Goal: Task Accomplishment & Management: Manage account settings

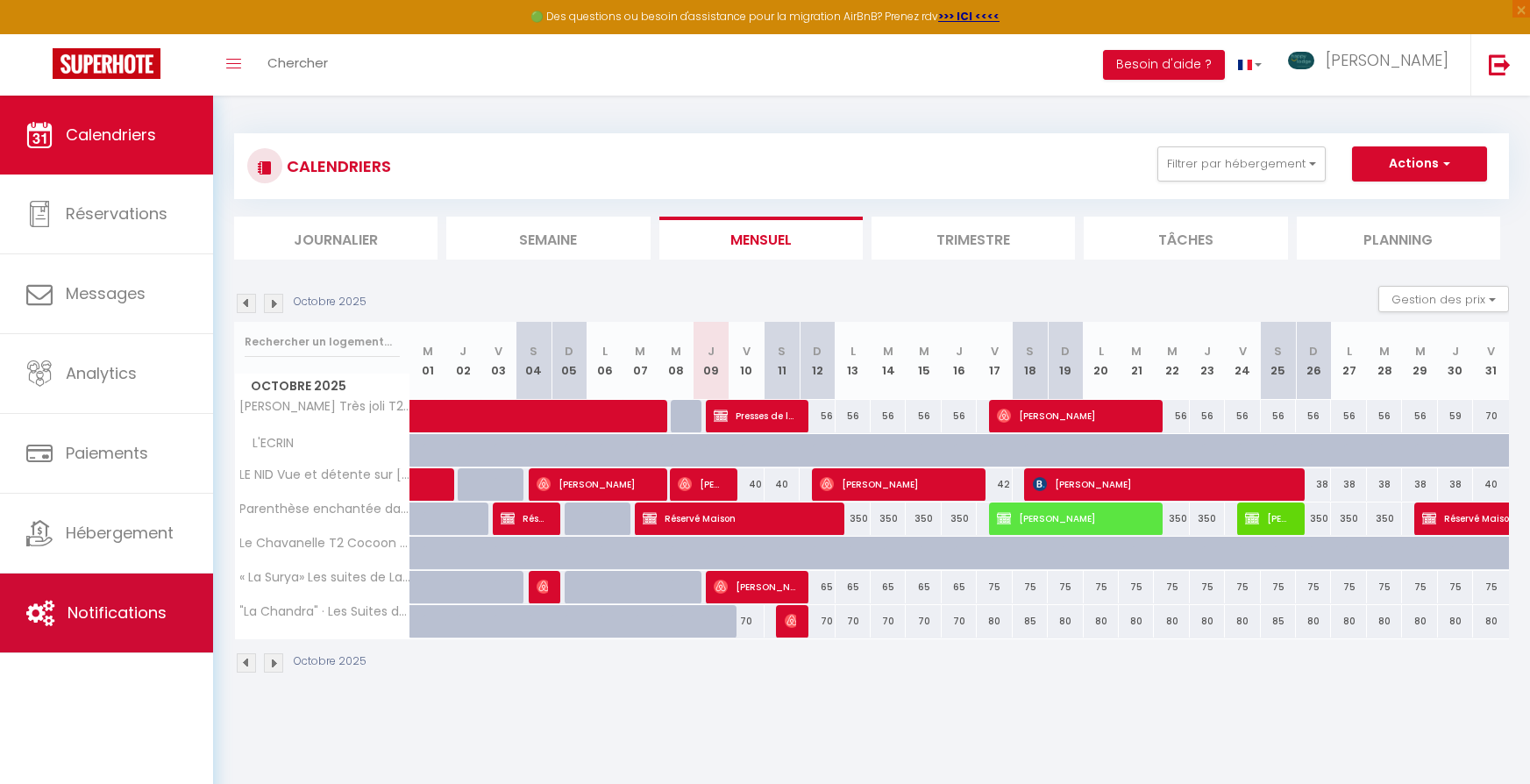
click at [138, 599] on link "Notifications" at bounding box center [106, 613] width 213 height 79
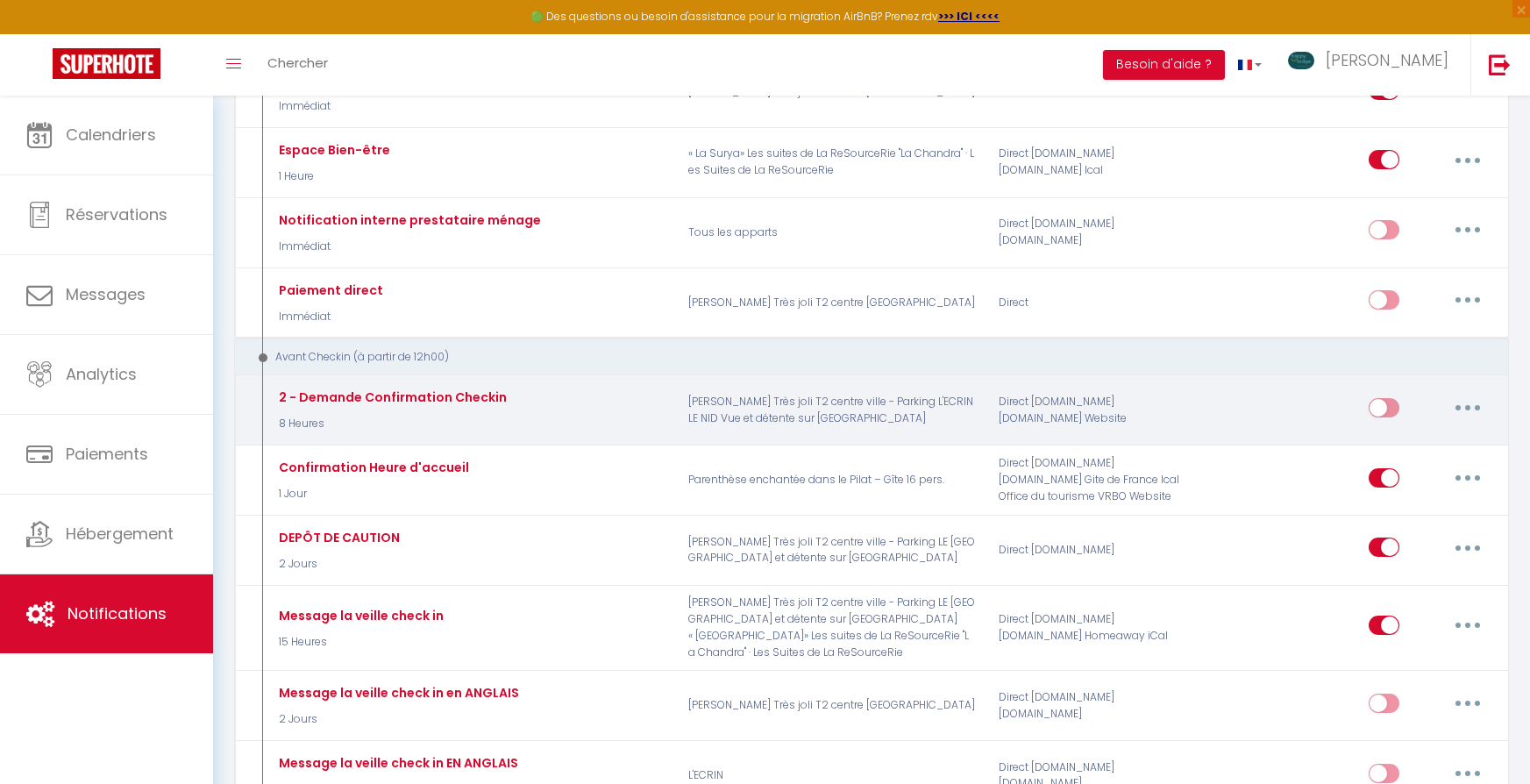
scroll to position [389, 0]
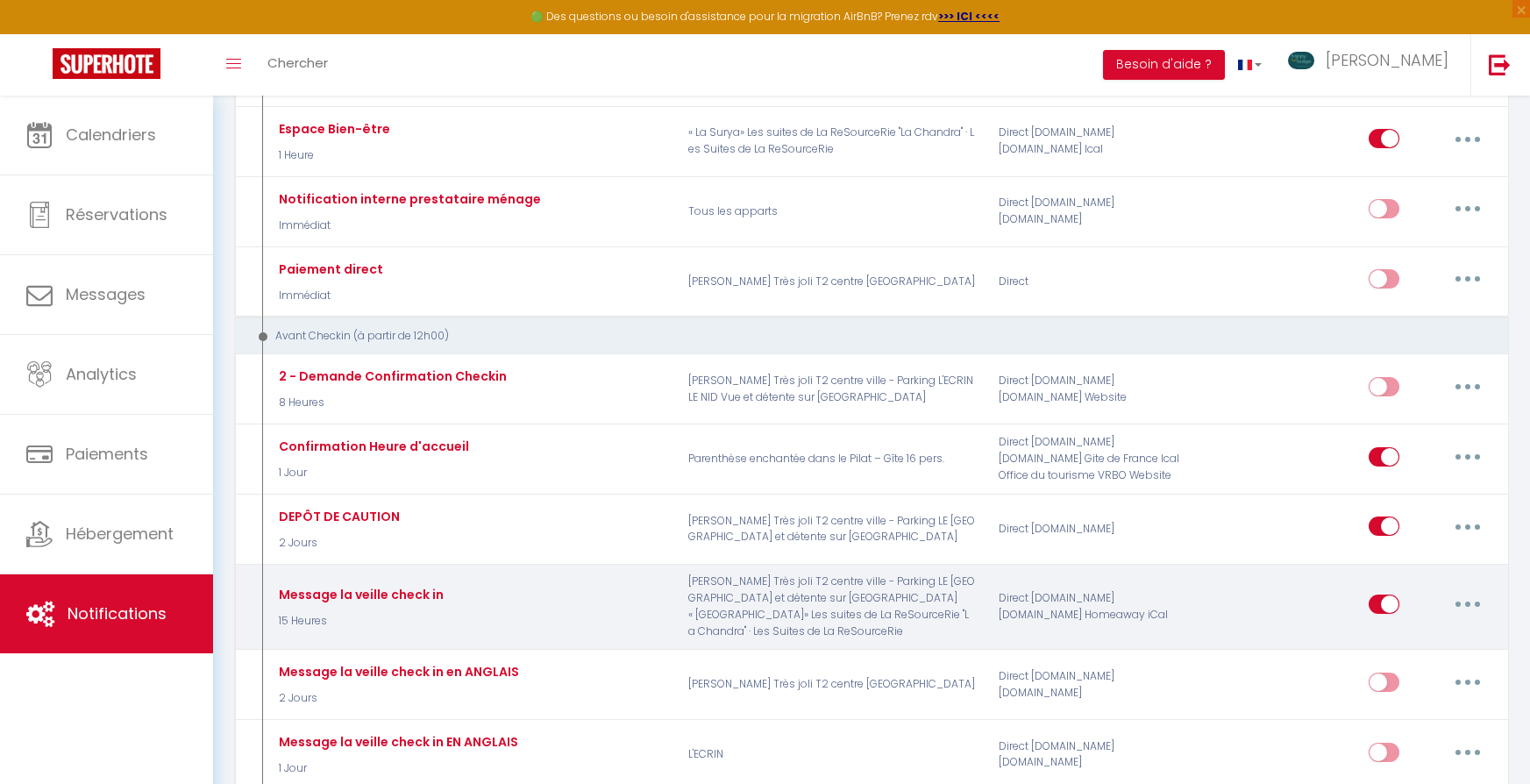
click at [1466, 590] on button "button" at bounding box center [1467, 603] width 49 height 28
click at [1409, 629] on link "Editer" at bounding box center [1422, 643] width 130 height 30
type input "Message la veille check in"
select select "15 Heures"
select select "if_deposit_is_paid"
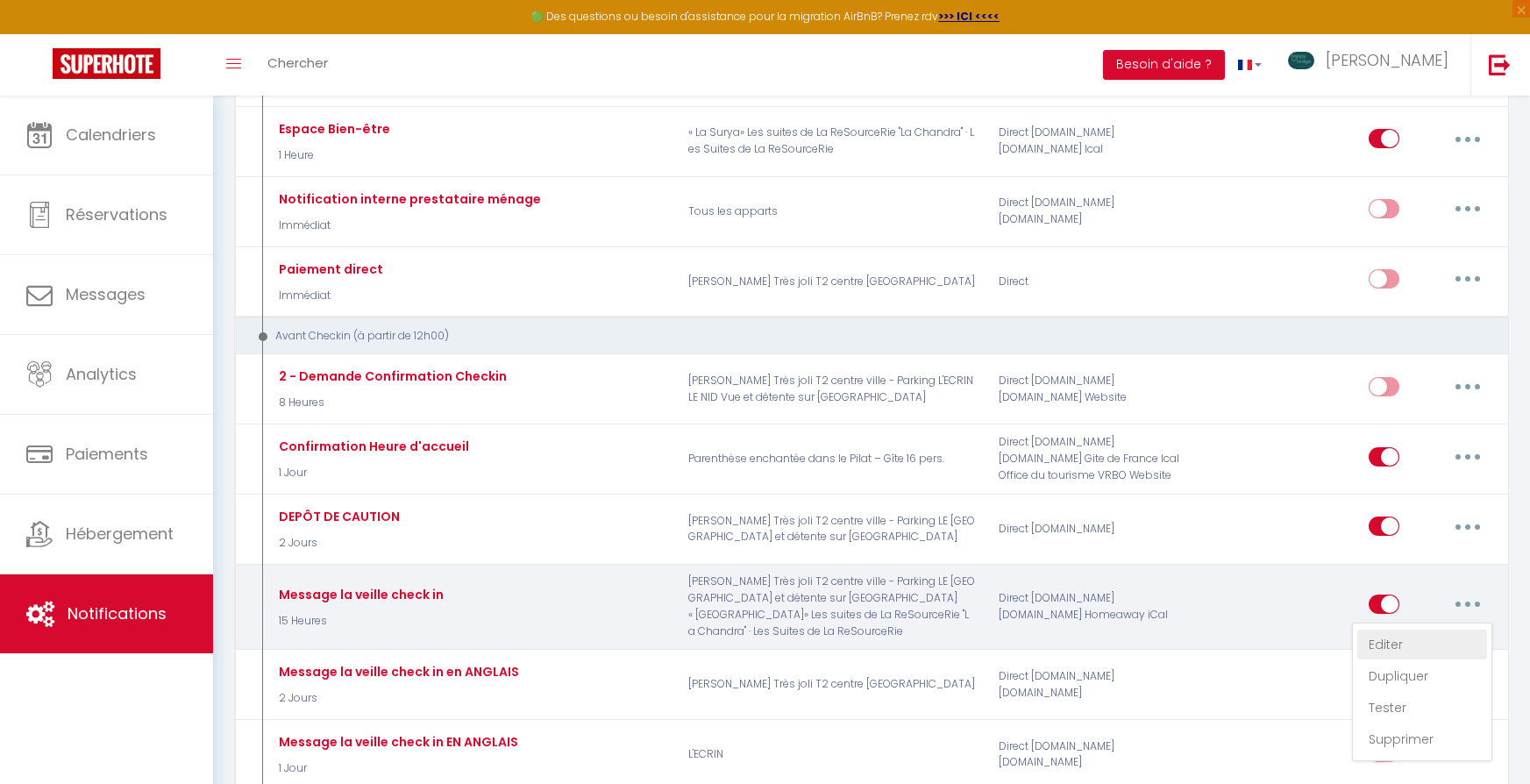
checkbox input "true"
checkbox input "false"
radio input "true"
type input "INSTRUCTIONS D'ACCÉS"
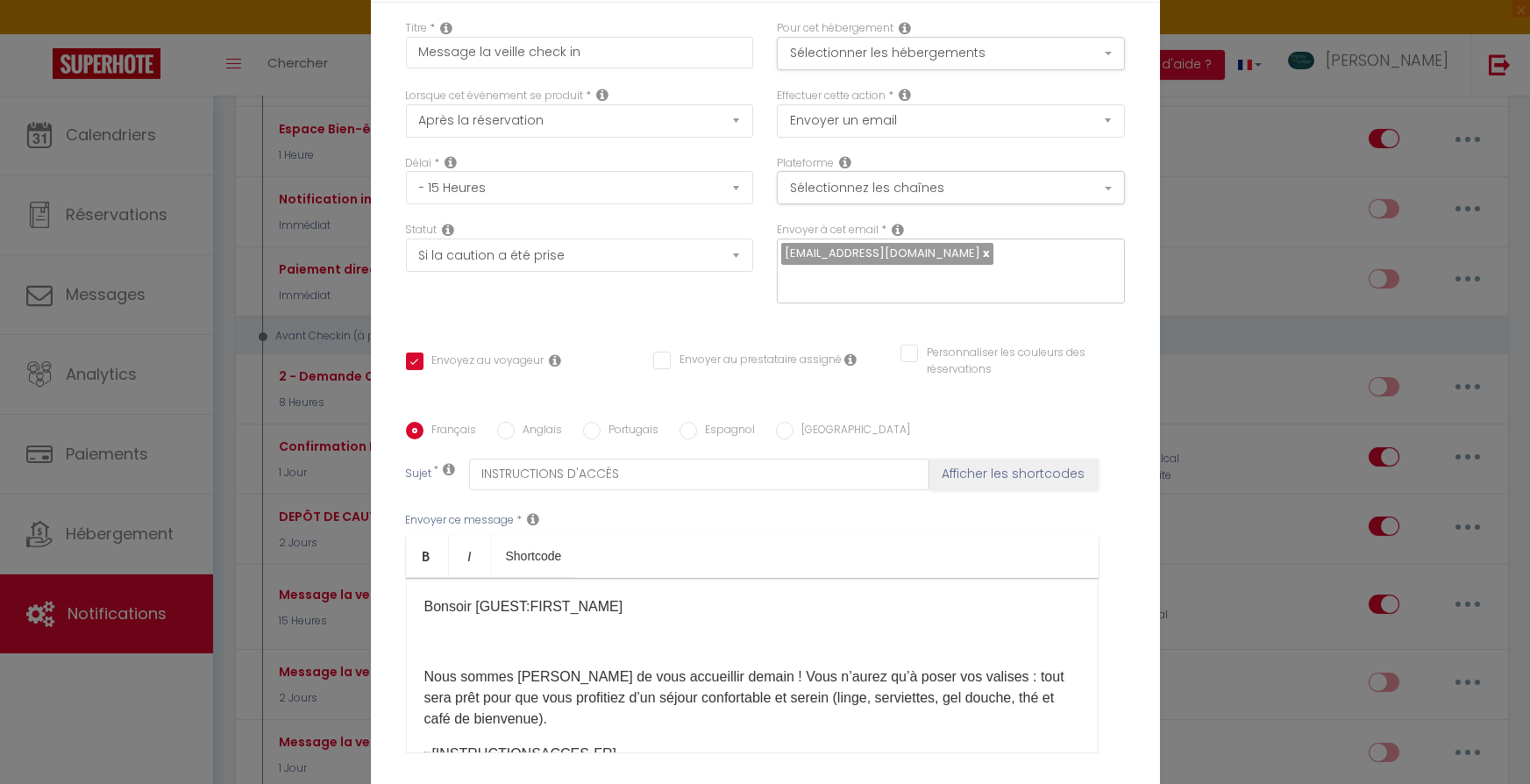
click at [1187, 405] on div "Modifier la notification × Titre * Message la veille check in Pour cet hébergem…" at bounding box center [765, 392] width 1530 height 784
click at [121, 683] on div "Modifier la notification × Titre * Message la veille check in Pour cet hébergem…" at bounding box center [765, 392] width 1530 height 784
click at [142, 216] on div "Modifier la notification × Titre * Message la veille check in Pour cet hébergem…" at bounding box center [765, 392] width 1530 height 784
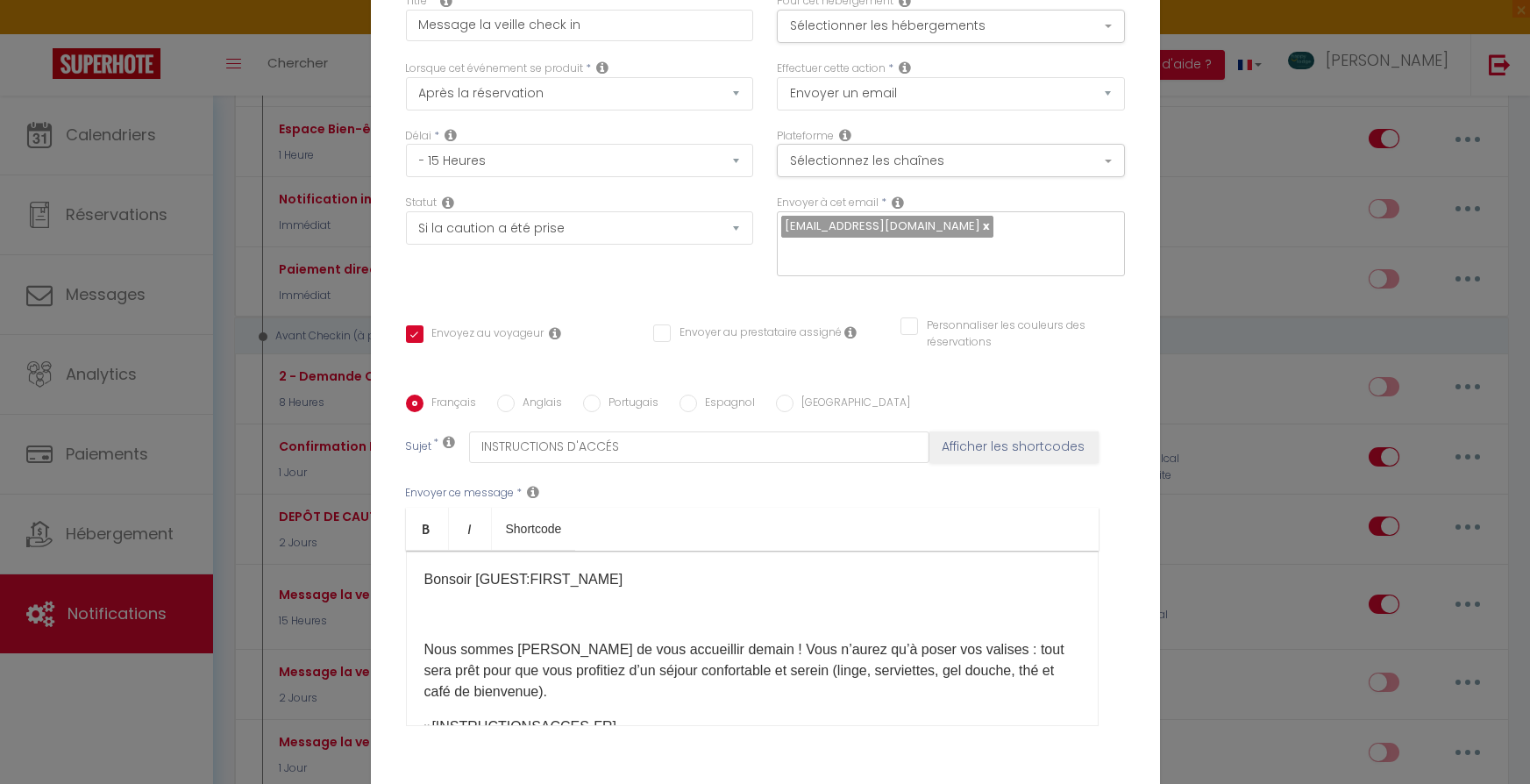
scroll to position [154, 0]
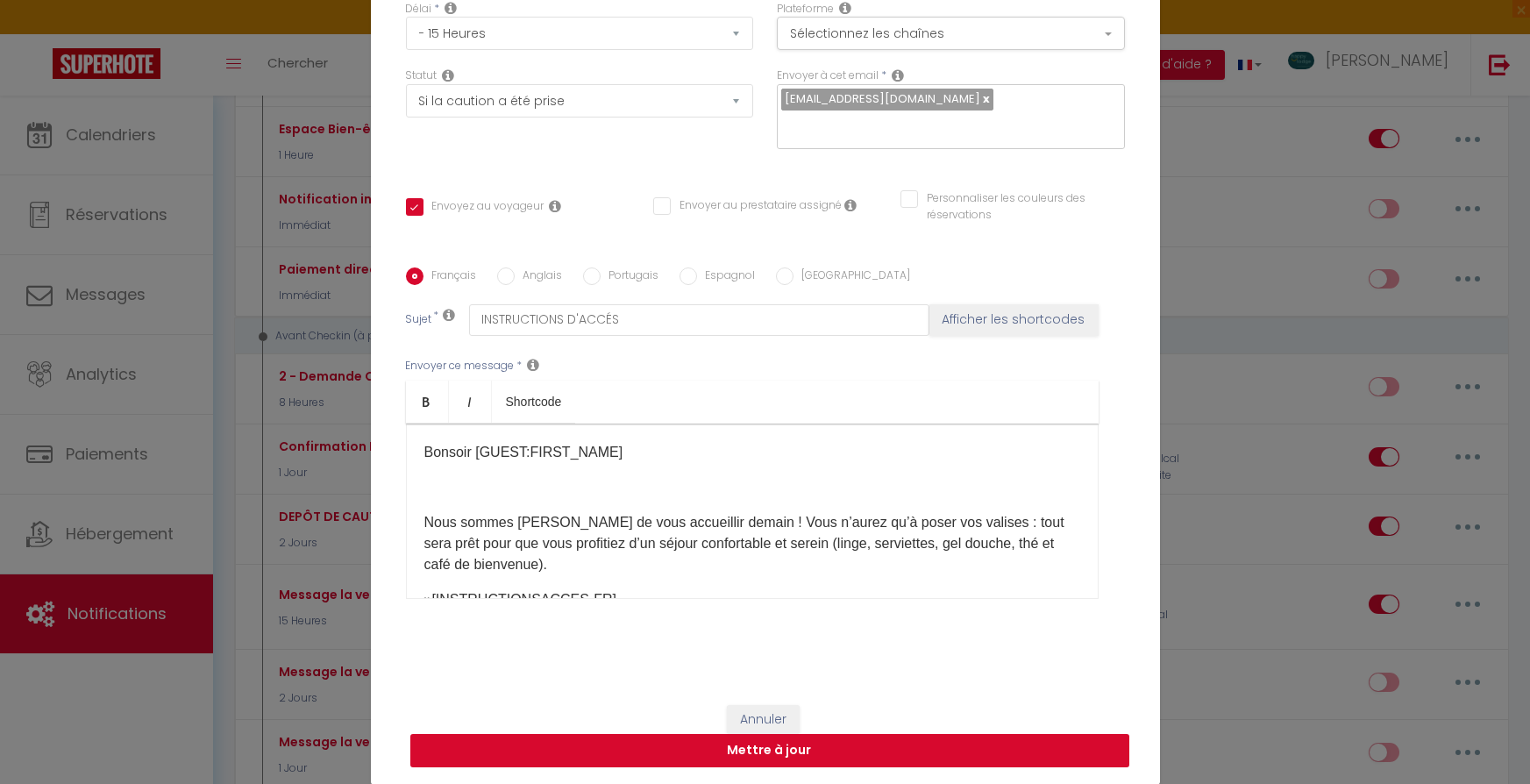
click at [750, 745] on button "Mettre à jour" at bounding box center [770, 750] width 719 height 33
checkbox input "true"
checkbox input "false"
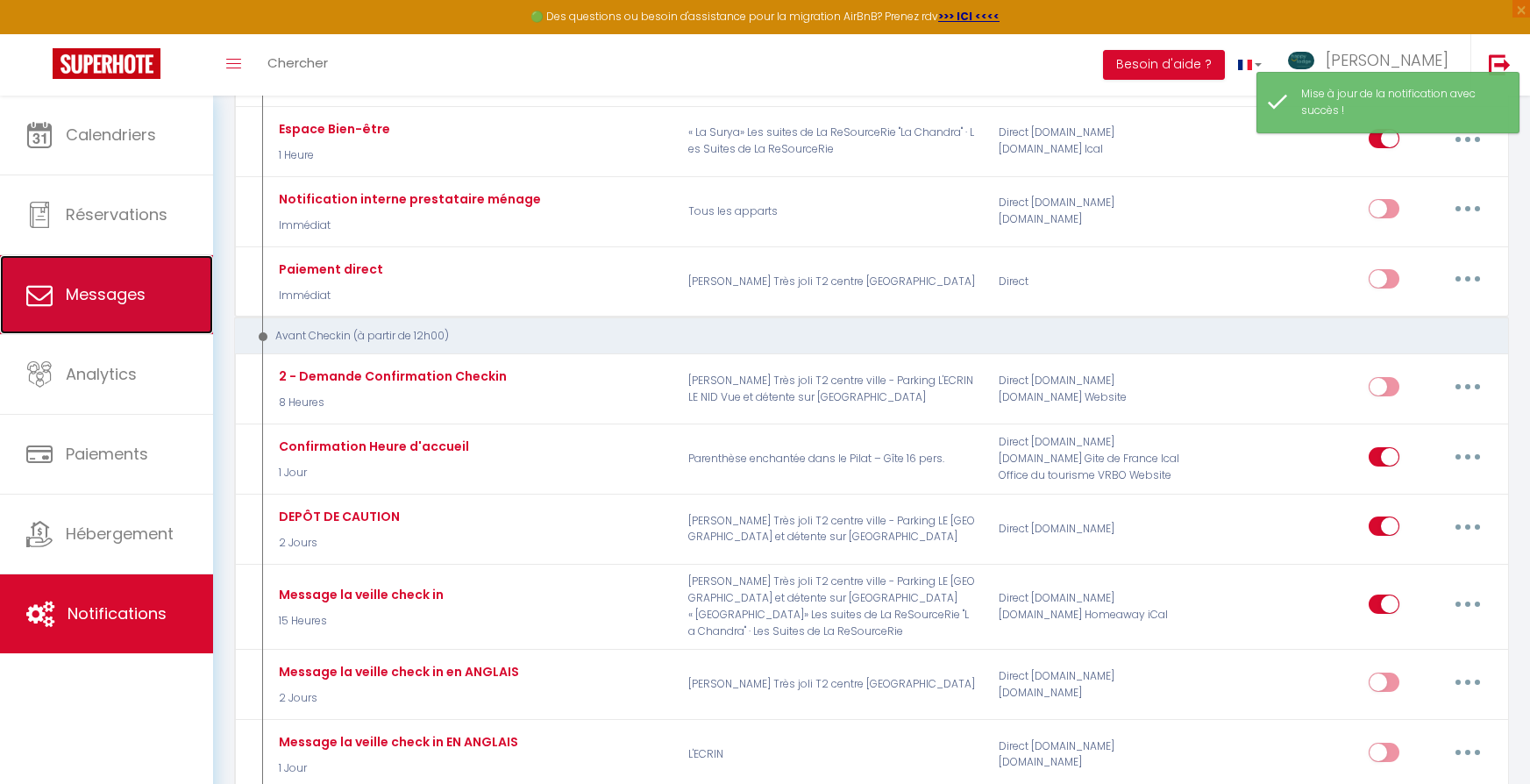
click at [111, 300] on span "Messages" at bounding box center [105, 294] width 79 height 22
select select "message"
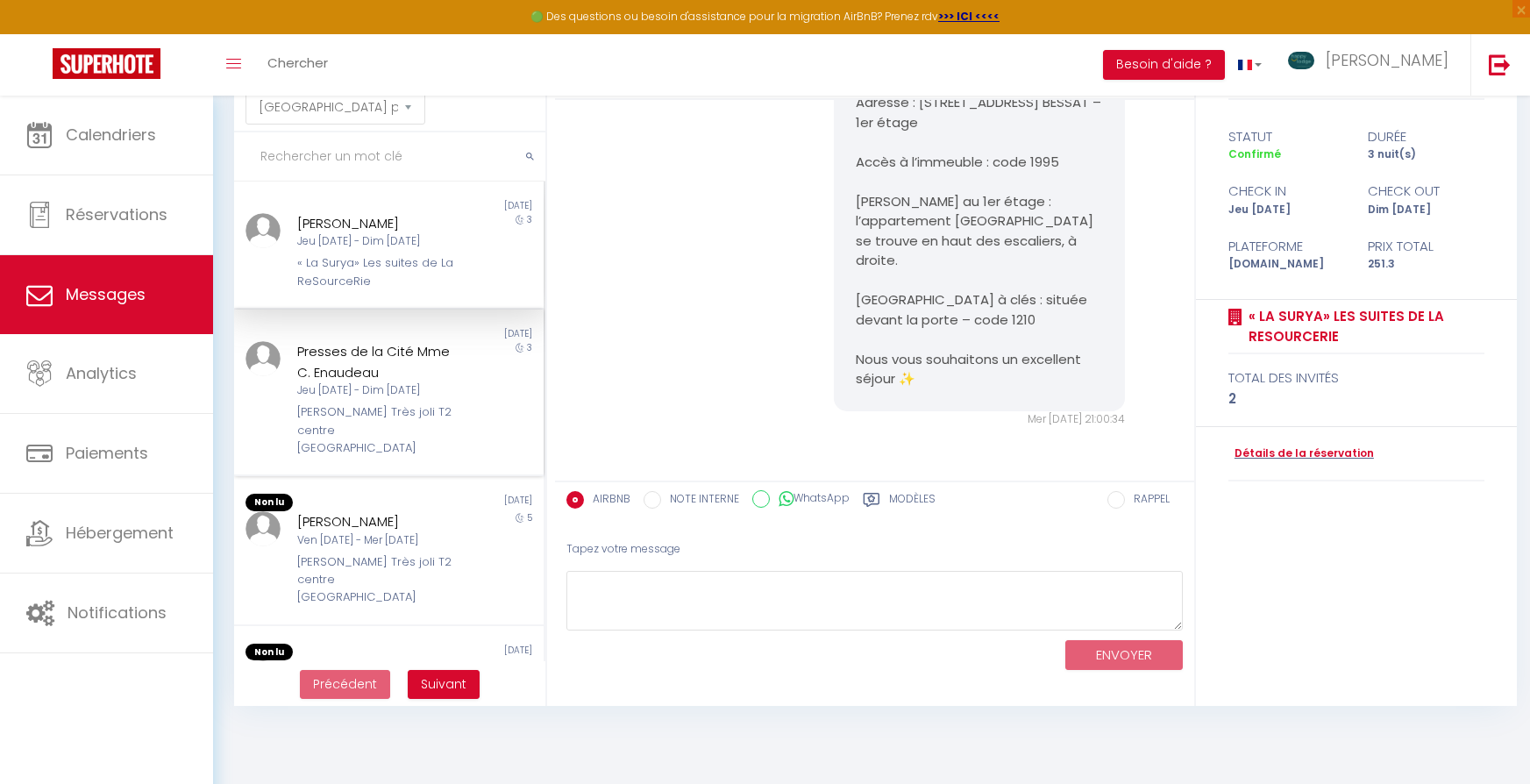
scroll to position [96, 0]
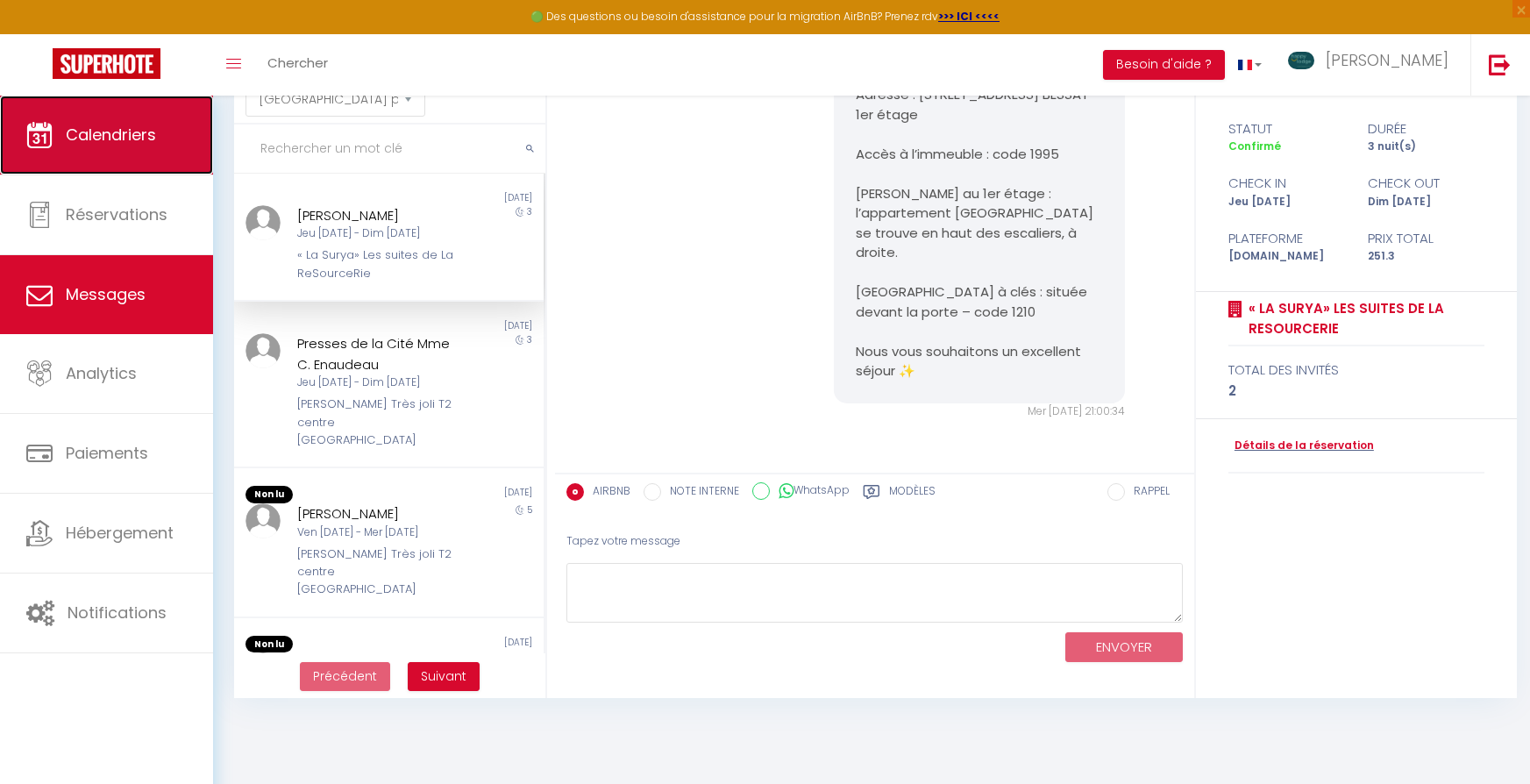
click at [156, 137] on link "Calendriers" at bounding box center [106, 135] width 213 height 79
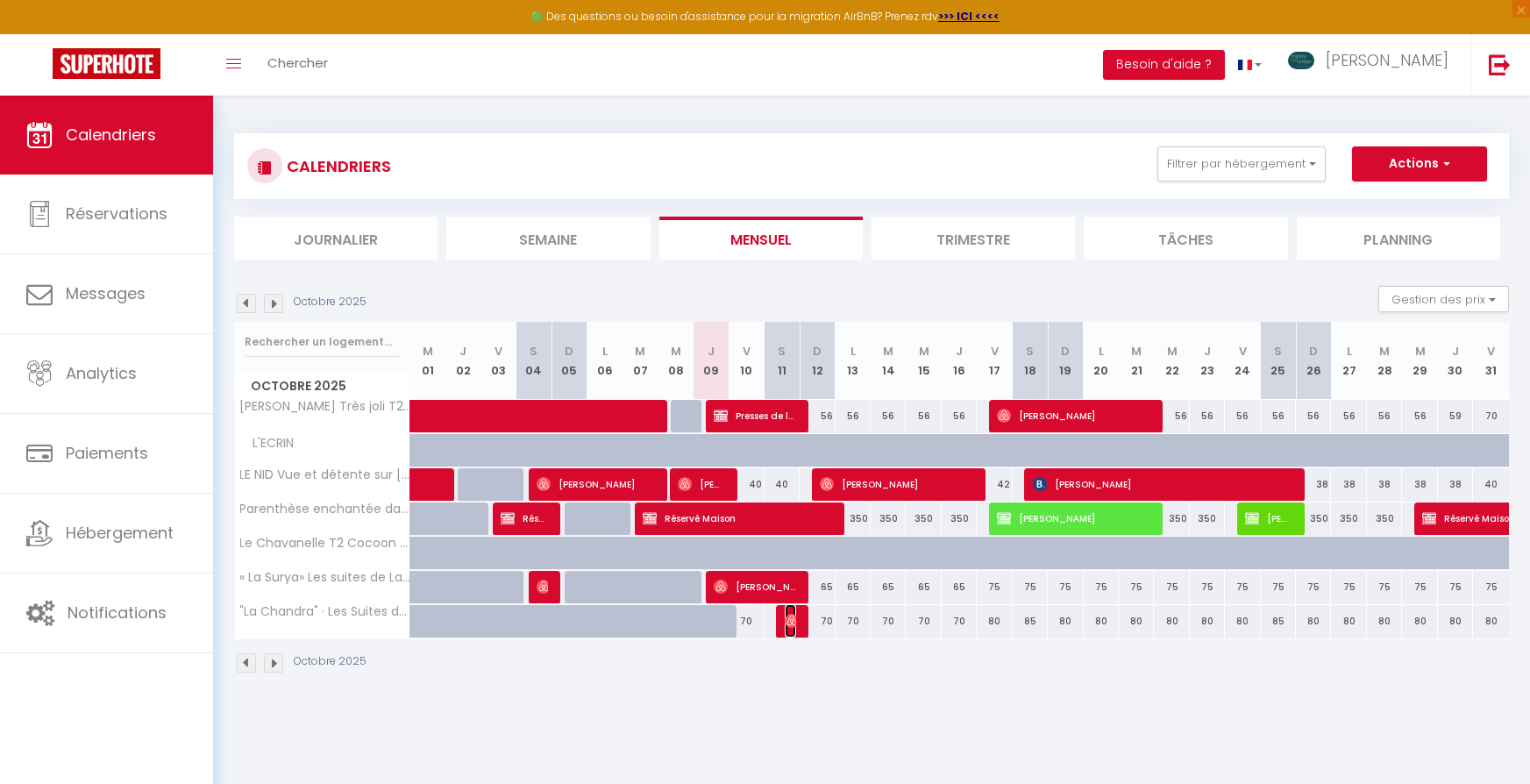
click at [787, 623] on img at bounding box center [792, 621] width 14 height 14
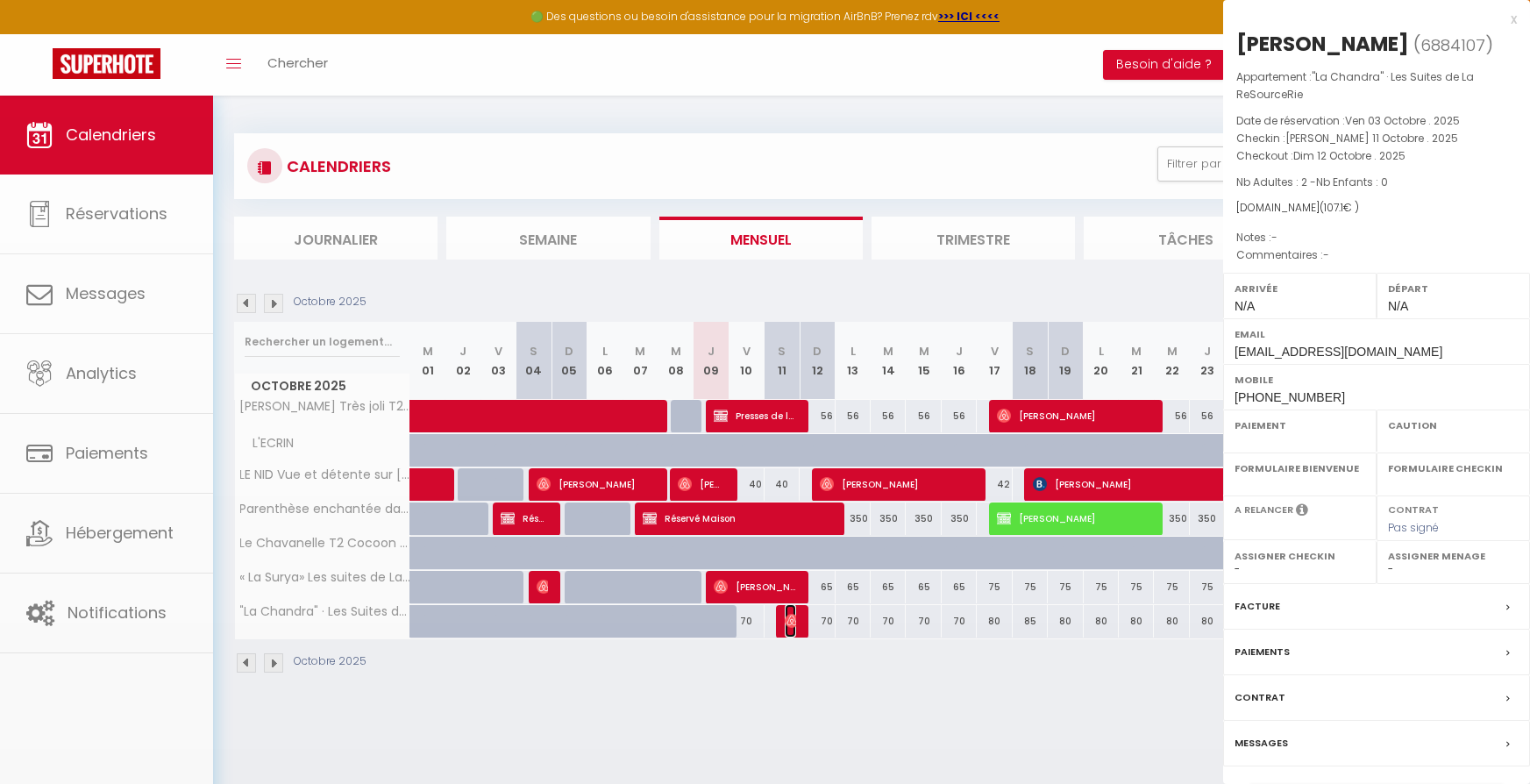
select select "OK"
select select "0"
select select "1"
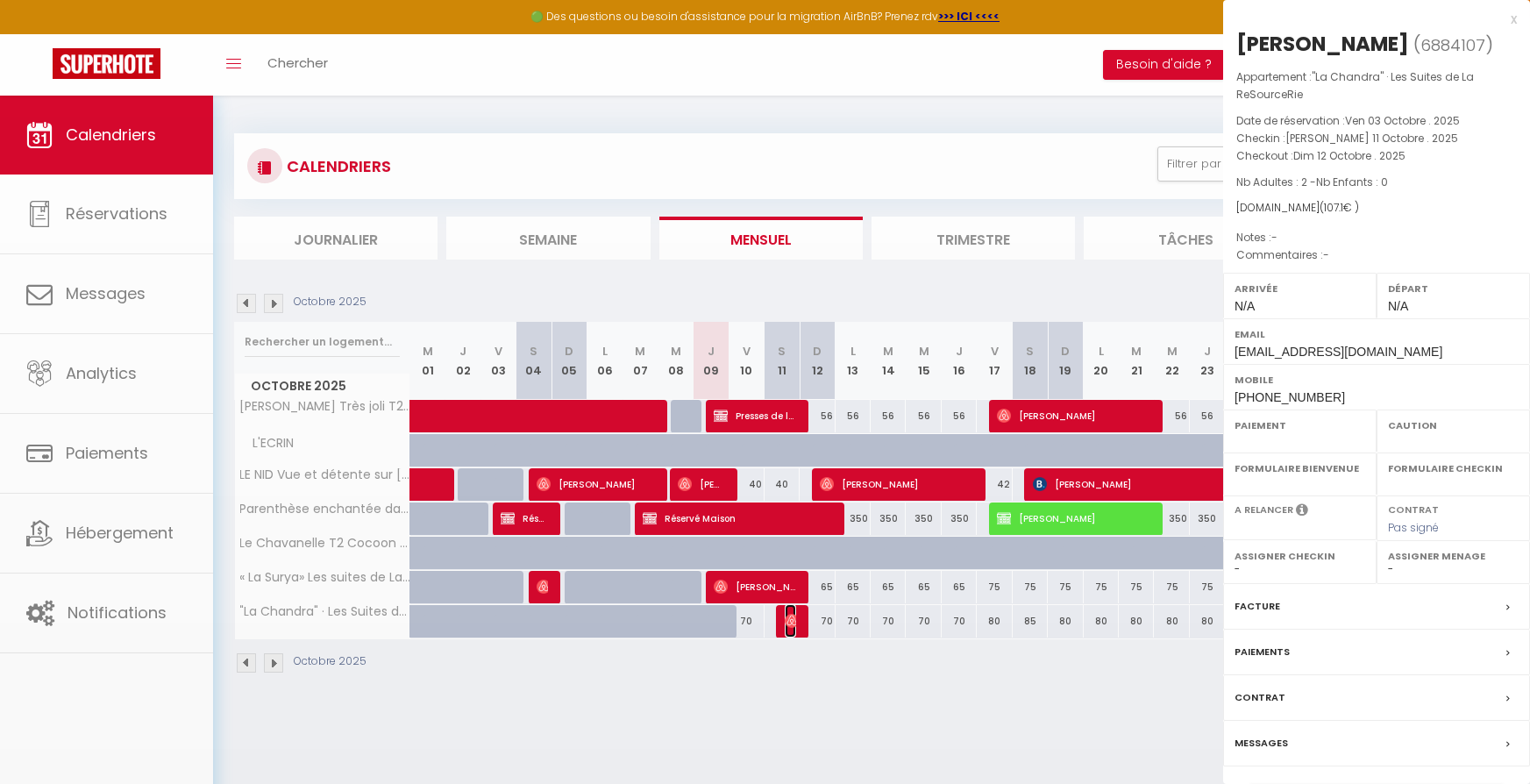
select select
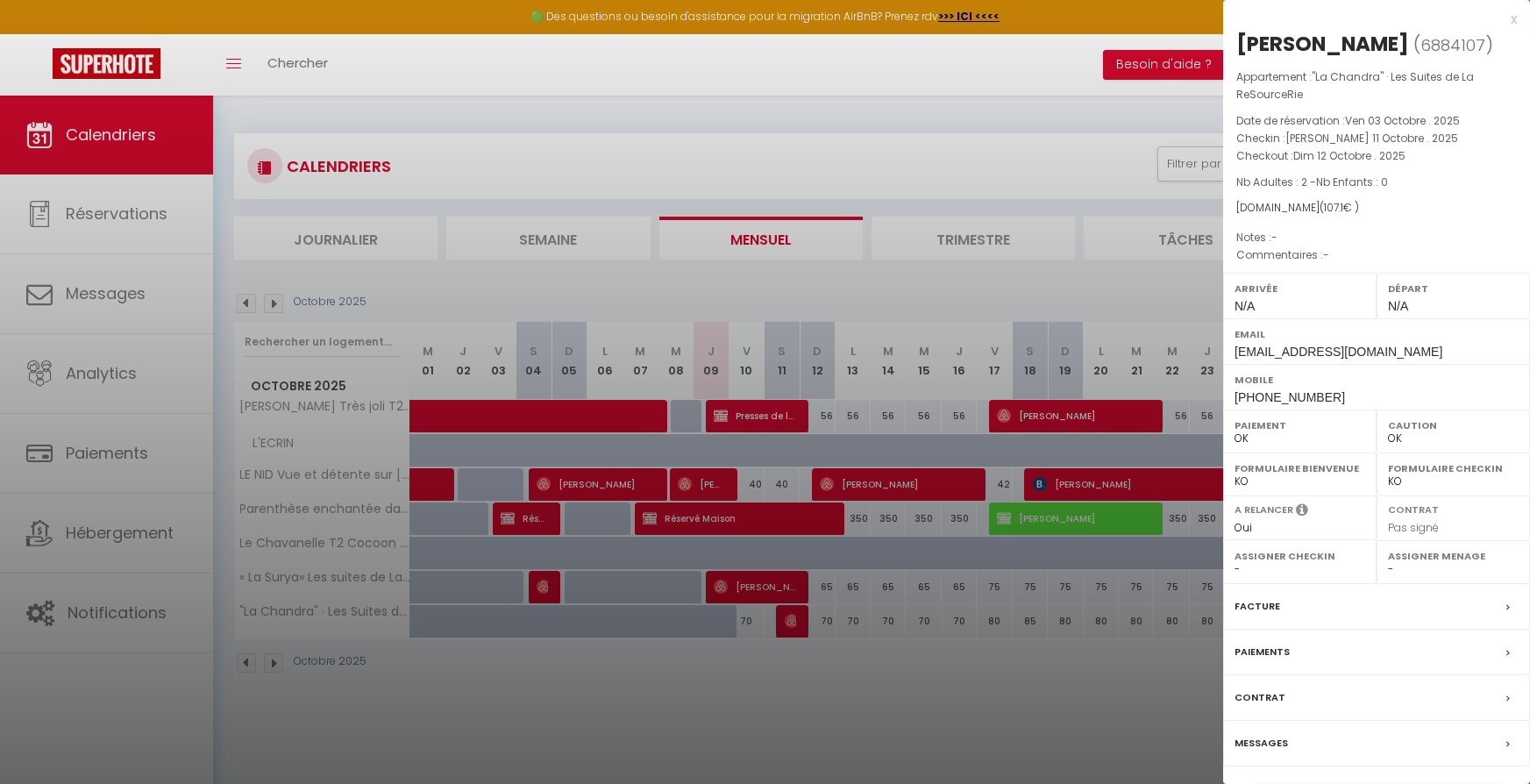
click at [1351, 724] on div "Messages" at bounding box center [1376, 744] width 307 height 46
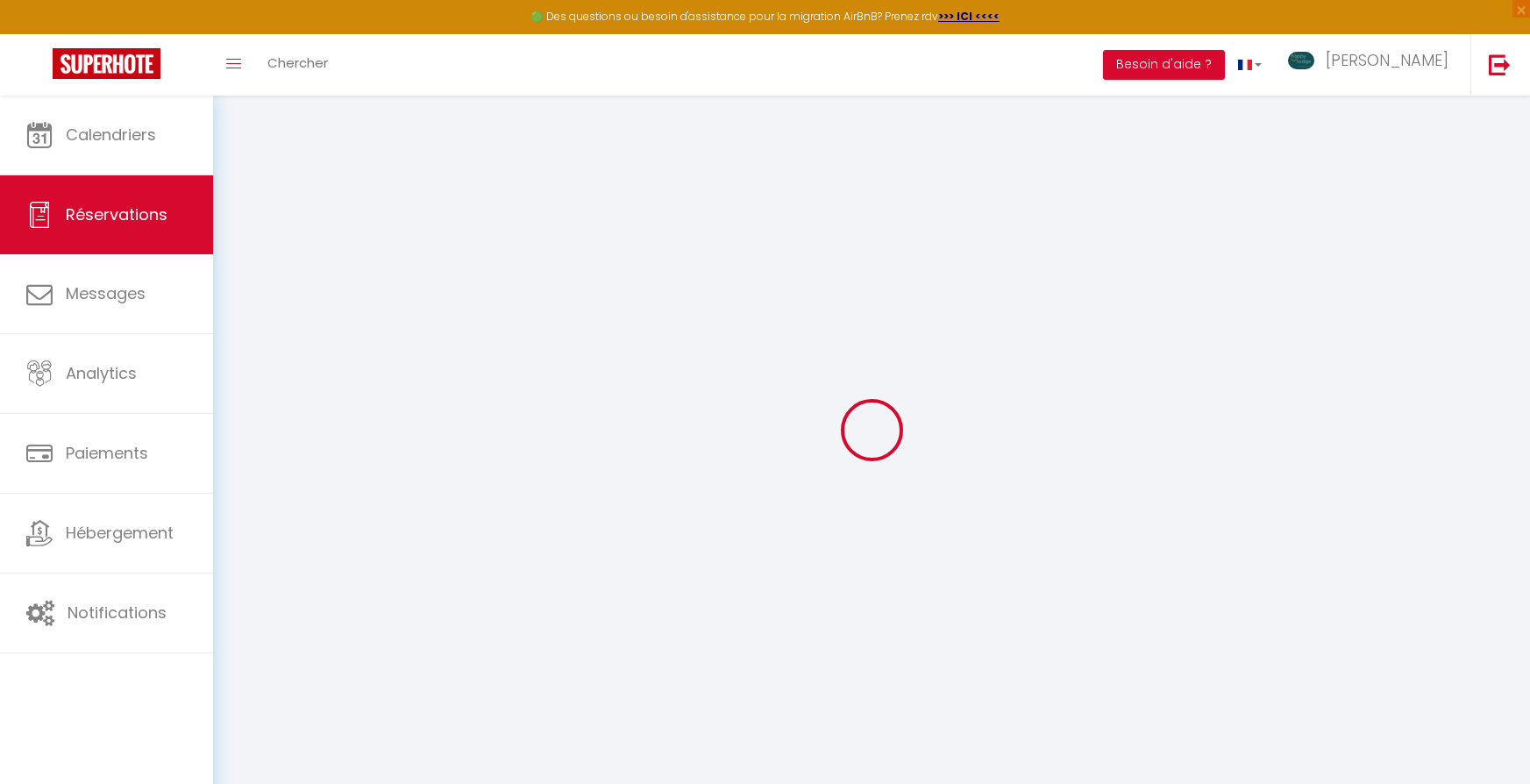
select select
checkbox input "false"
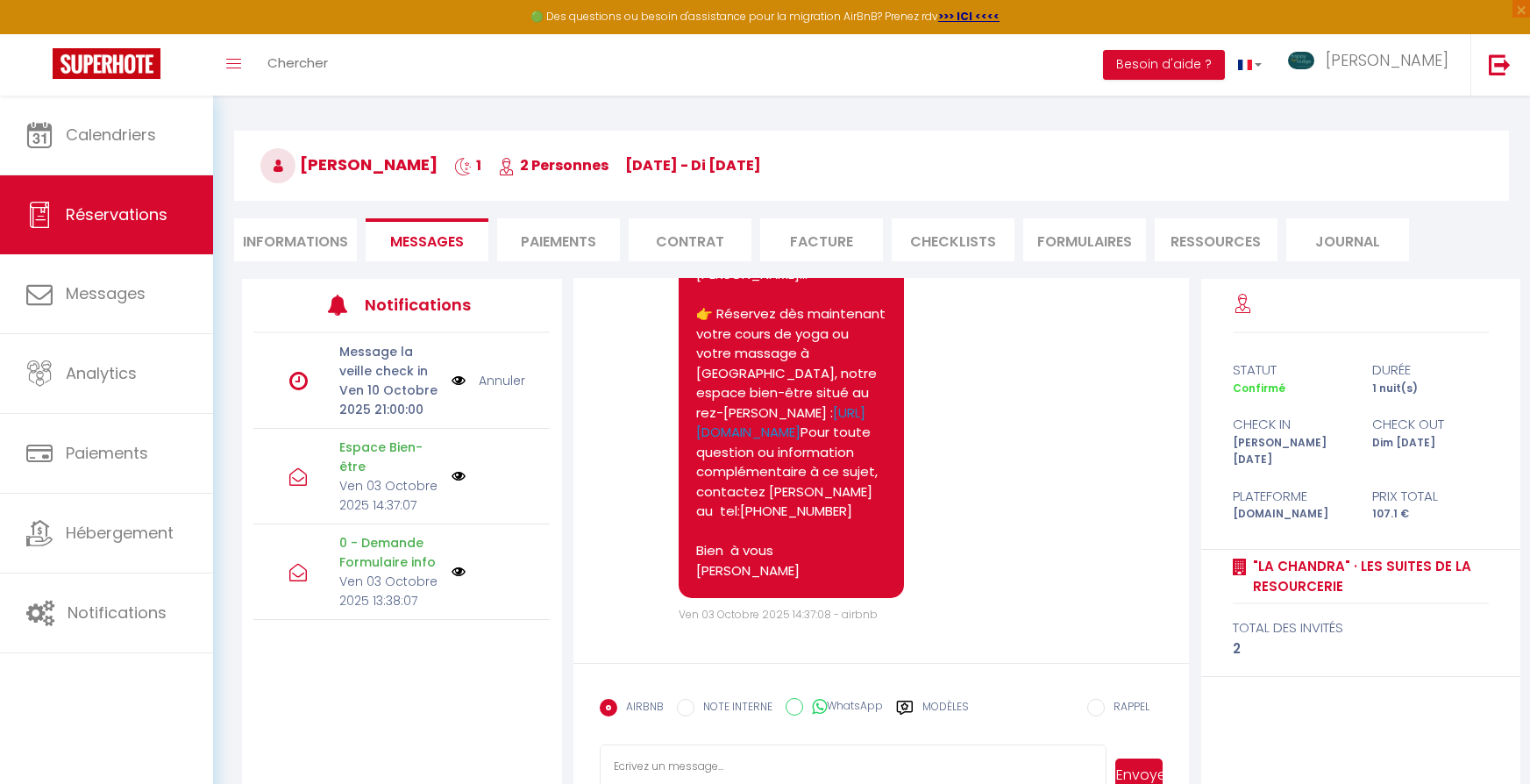
scroll to position [100, 0]
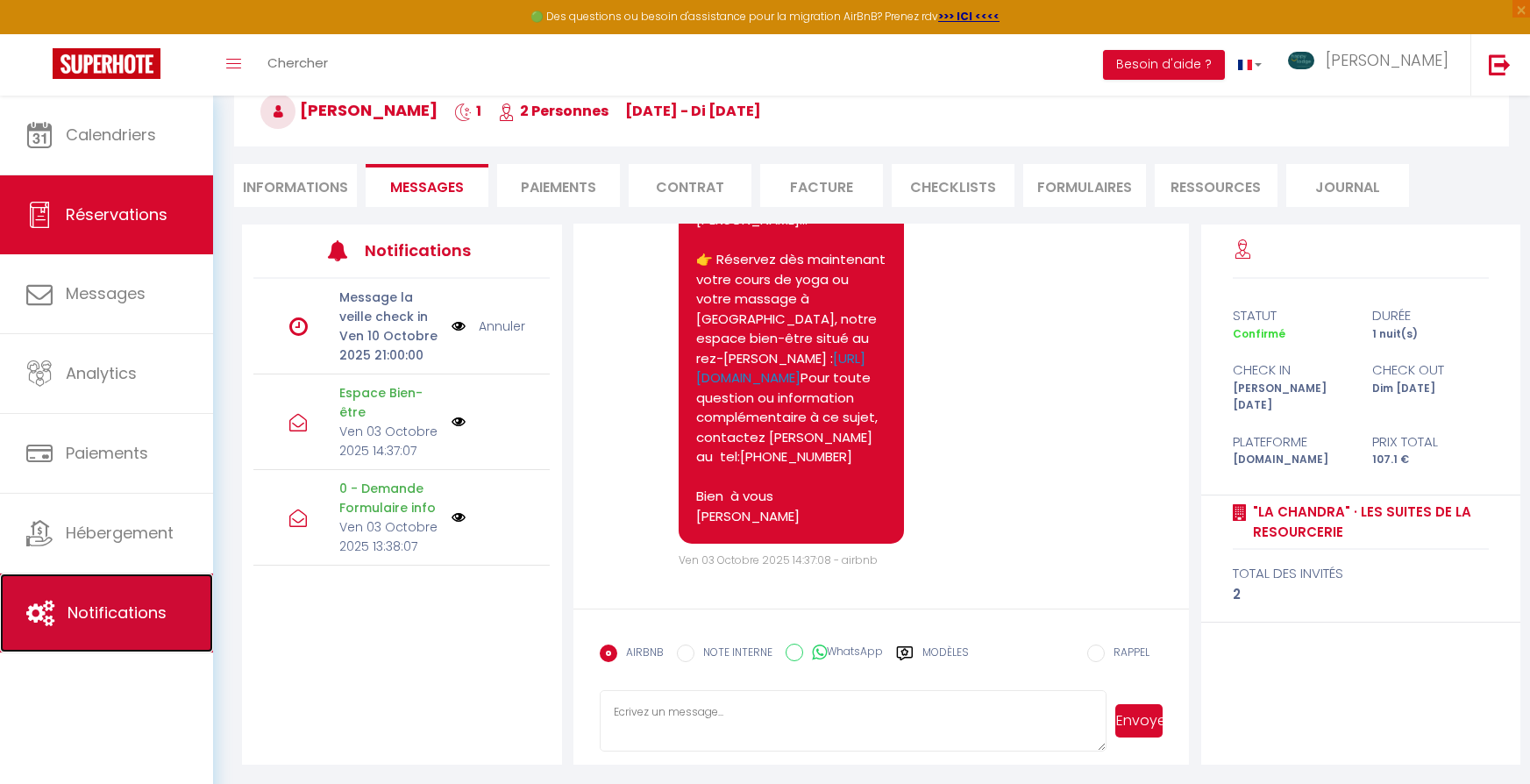
click at [147, 599] on link "Notifications" at bounding box center [106, 613] width 213 height 79
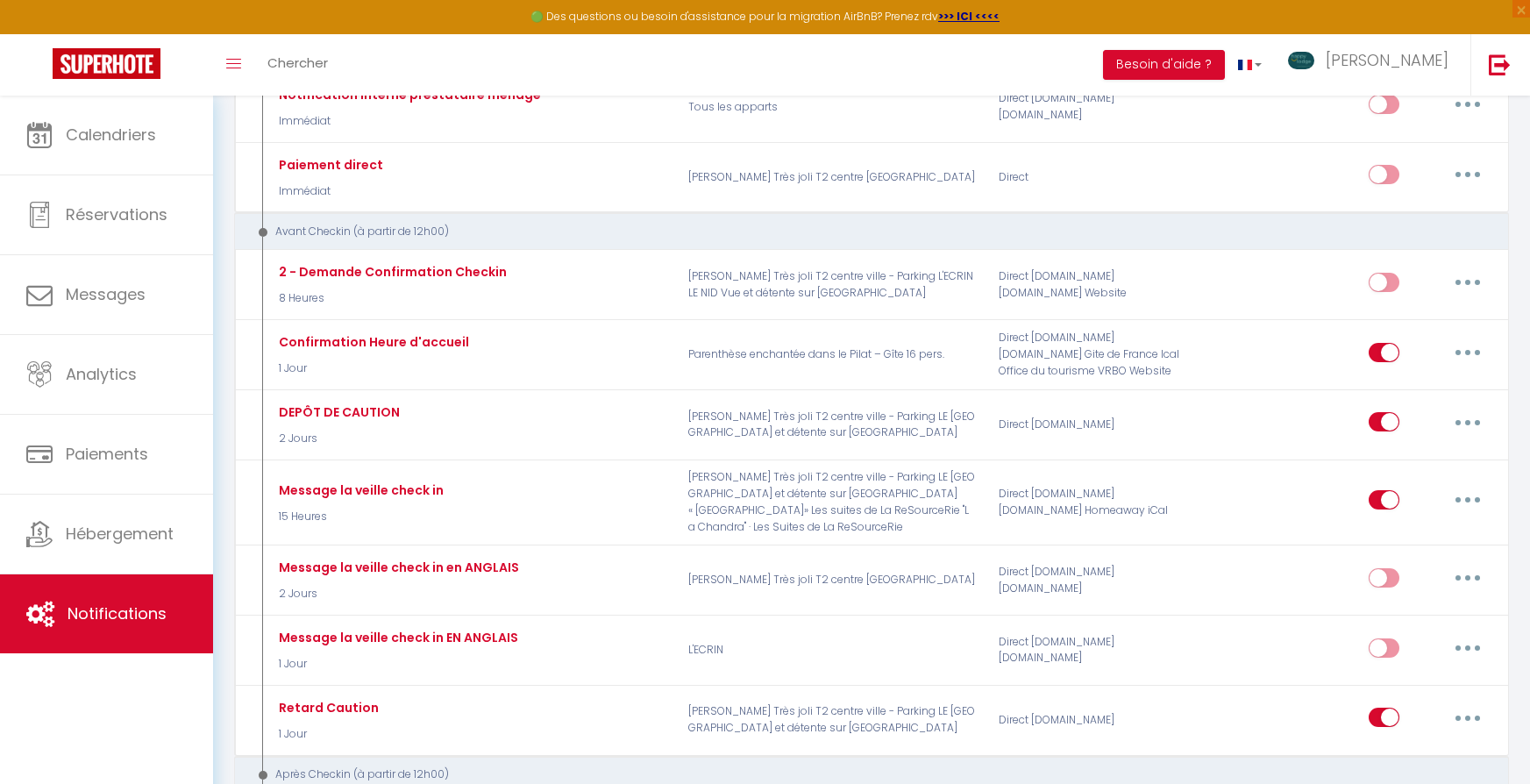
scroll to position [510, 0]
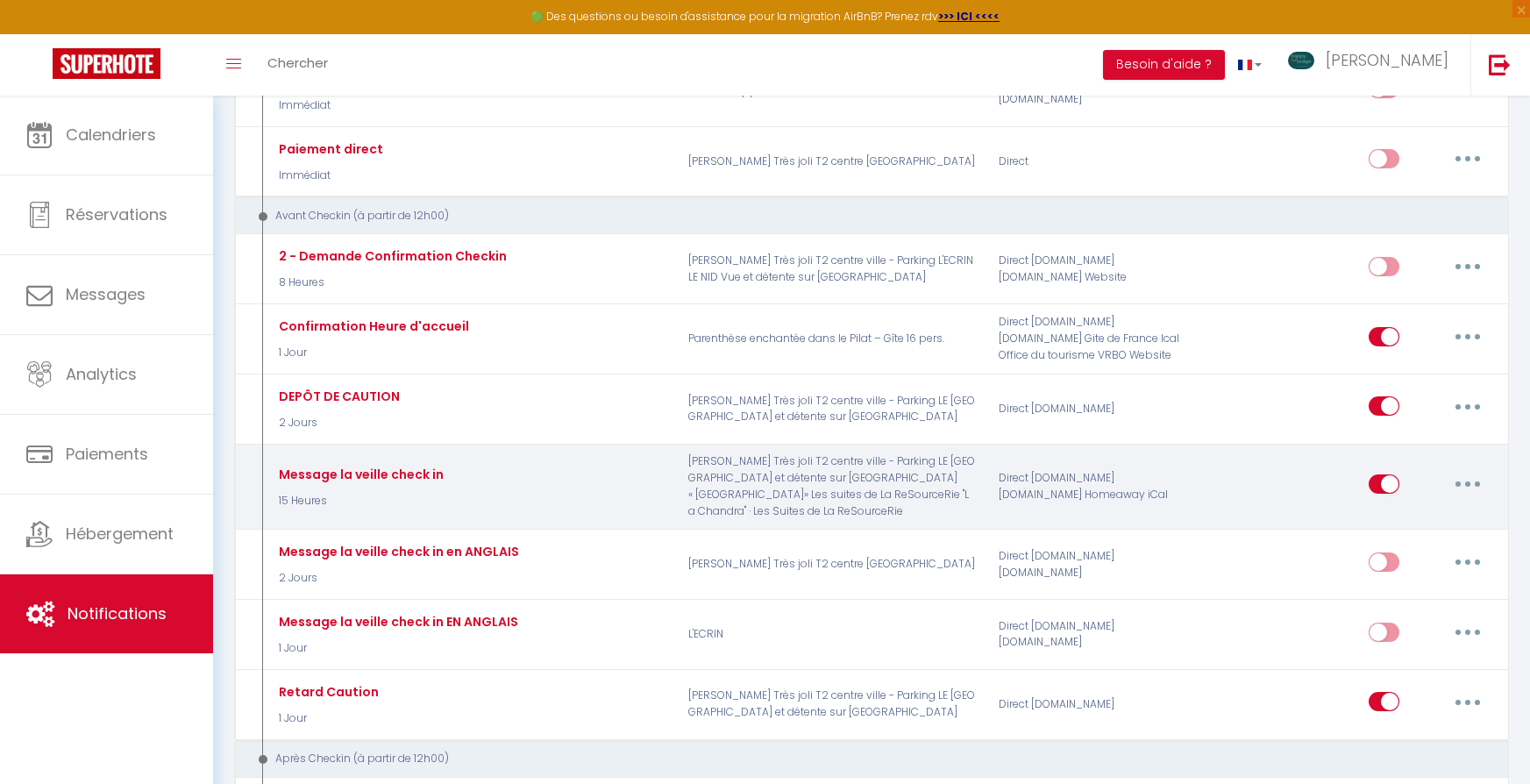
click at [1468, 481] on icon "button" at bounding box center [1468, 484] width 6 height 6
click at [1426, 510] on link "Editer" at bounding box center [1422, 524] width 130 height 30
type input "Message la veille check in"
select select "15 Heures"
select select "if_deposit_is_paid"
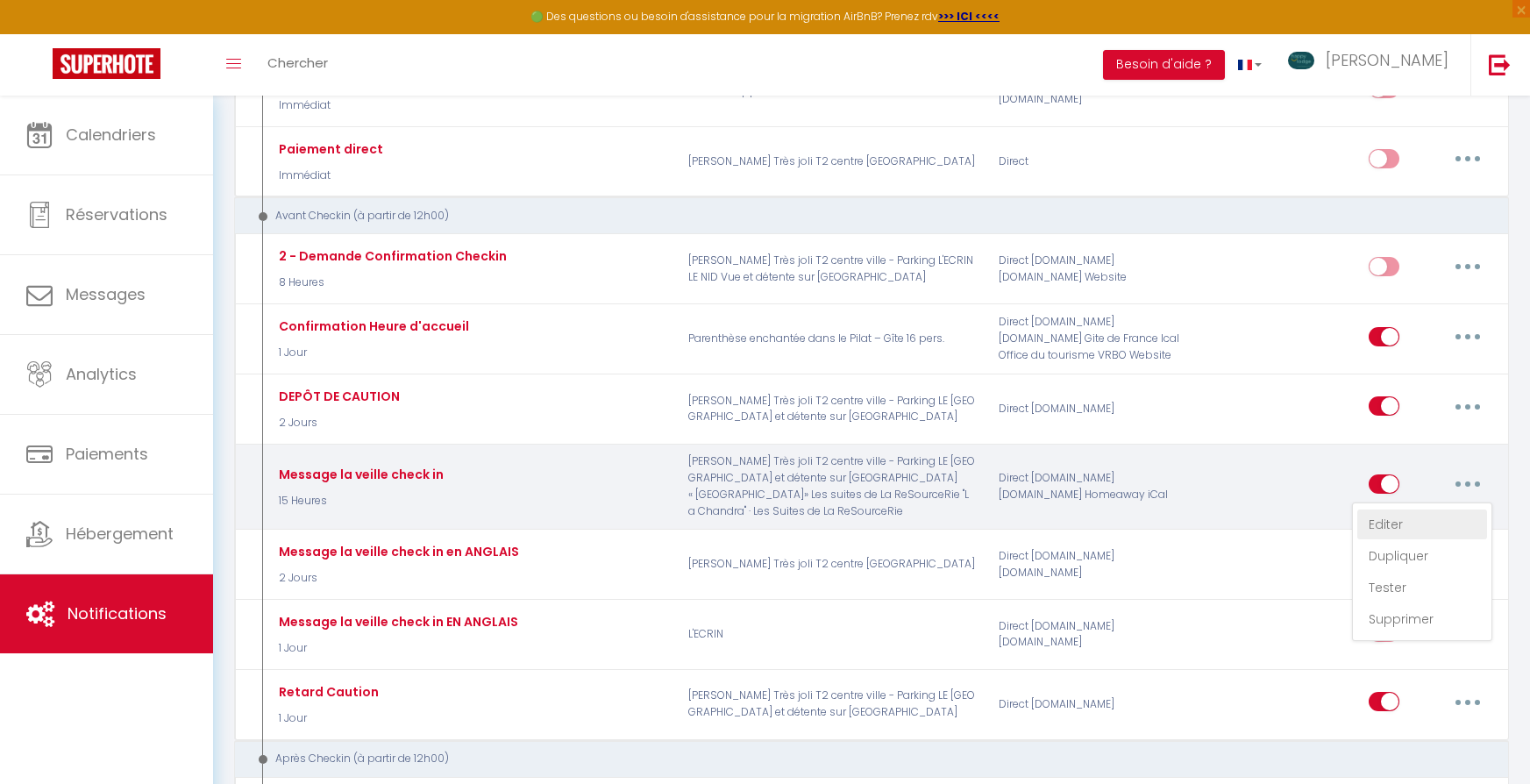
checkbox input "true"
checkbox input "false"
radio input "true"
type input "INSTRUCTIONS D'ACCÉS"
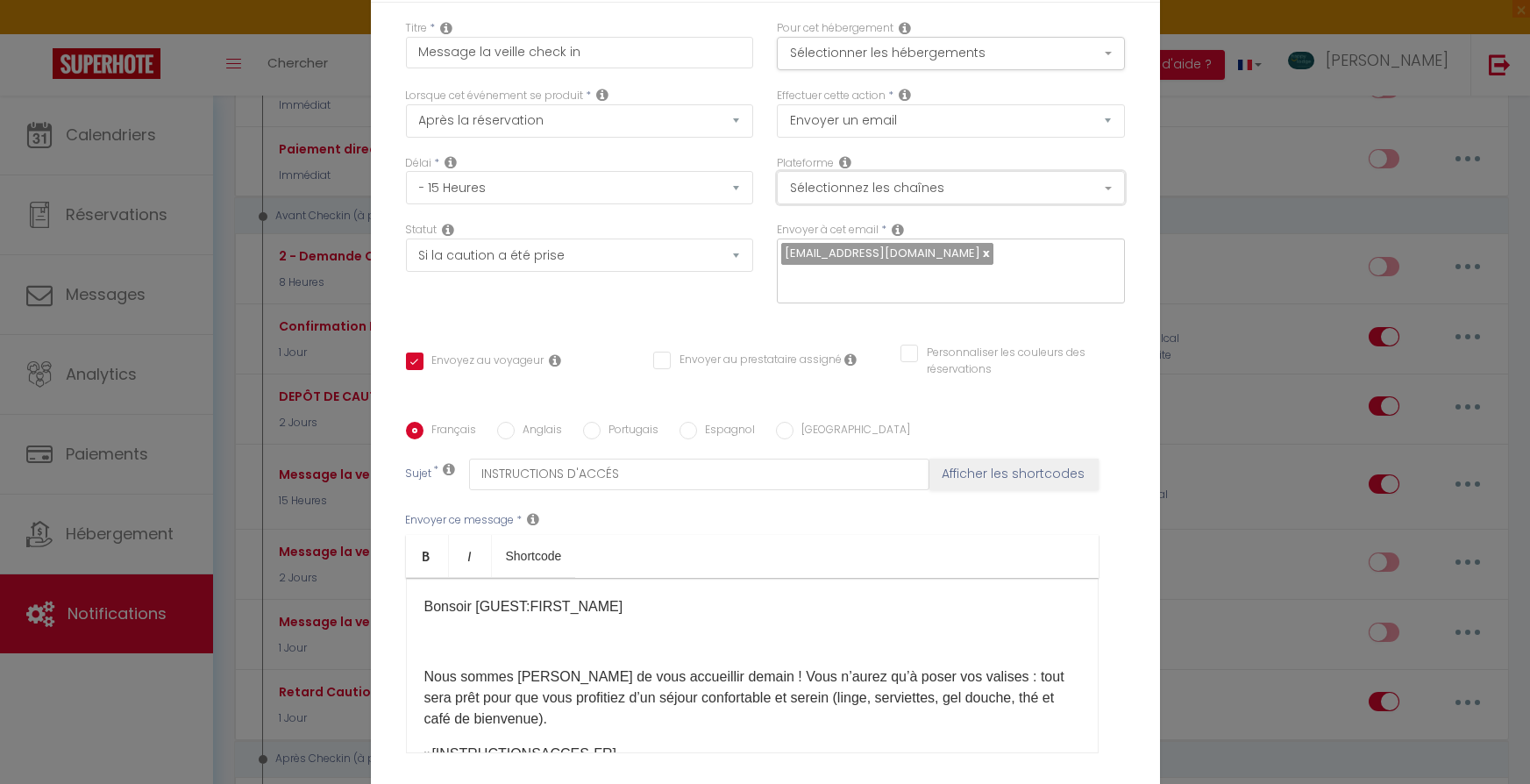
click at [934, 186] on button "Sélectionnez les chaînes" at bounding box center [951, 187] width 348 height 33
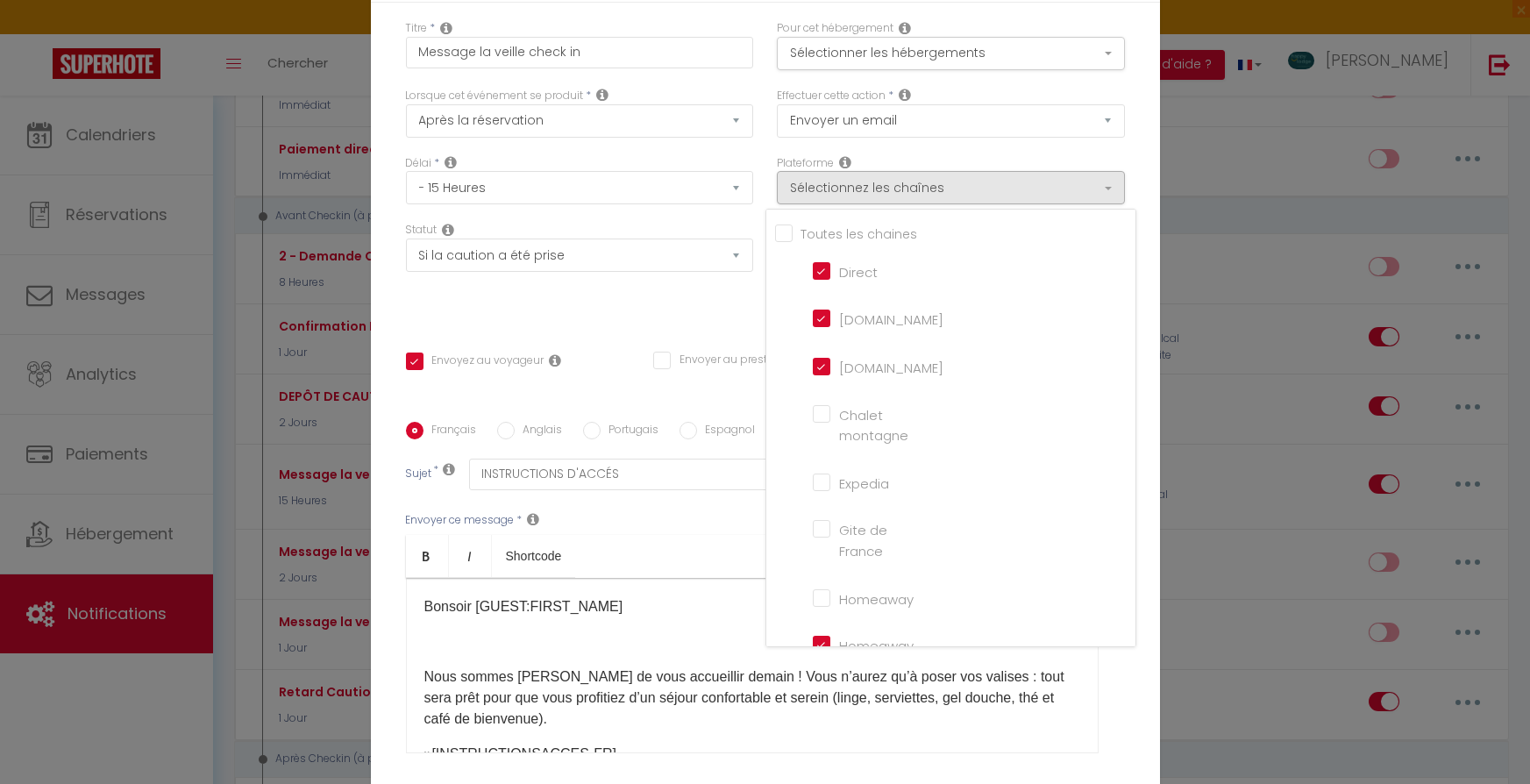
click at [791, 144] on div "Effectuer cette action * Envoyer un email Envoyer un SMS Envoyer une notificati…" at bounding box center [951, 121] width 371 height 68
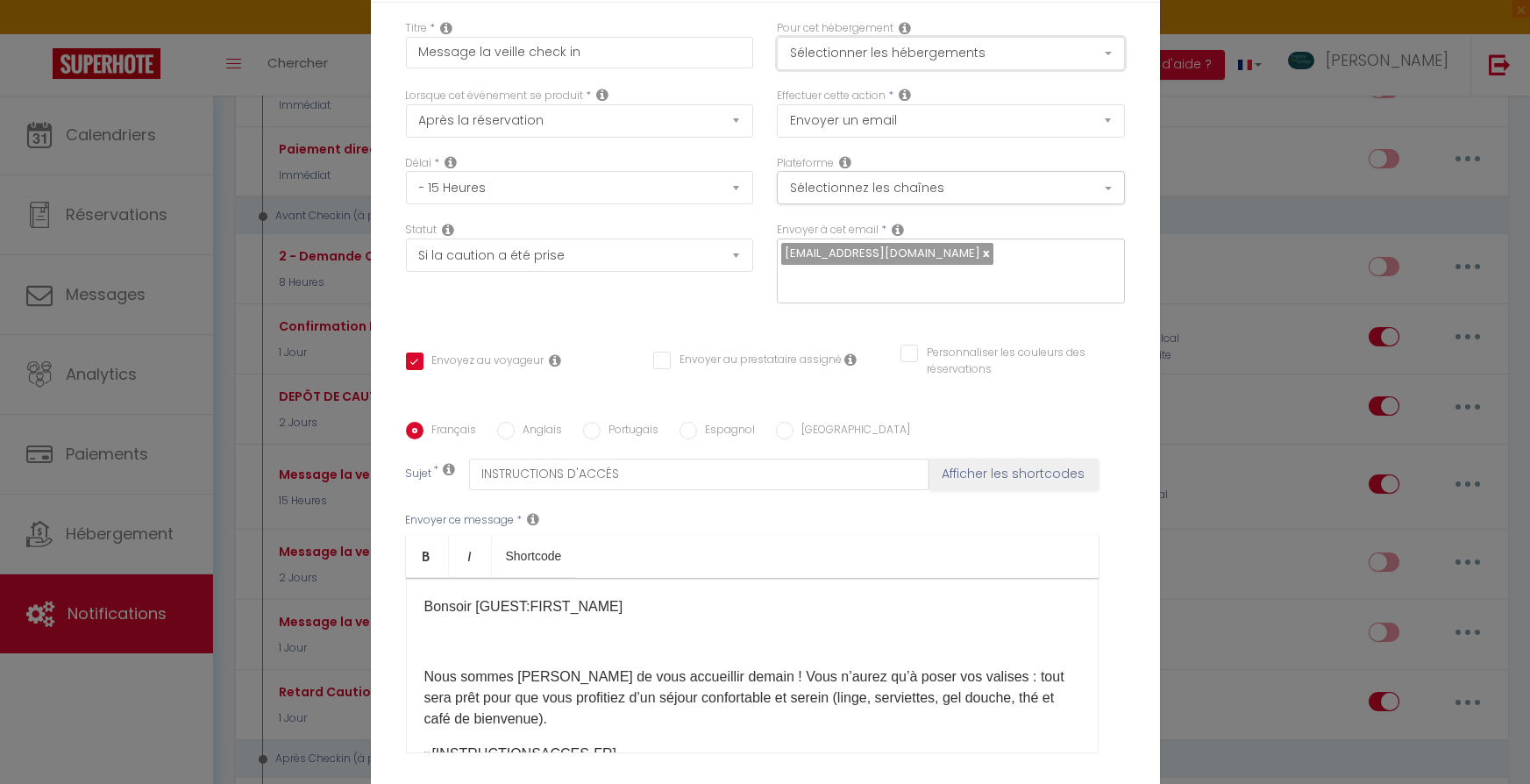
click at [907, 54] on button "Sélectionner les hébergements" at bounding box center [951, 54] width 348 height 33
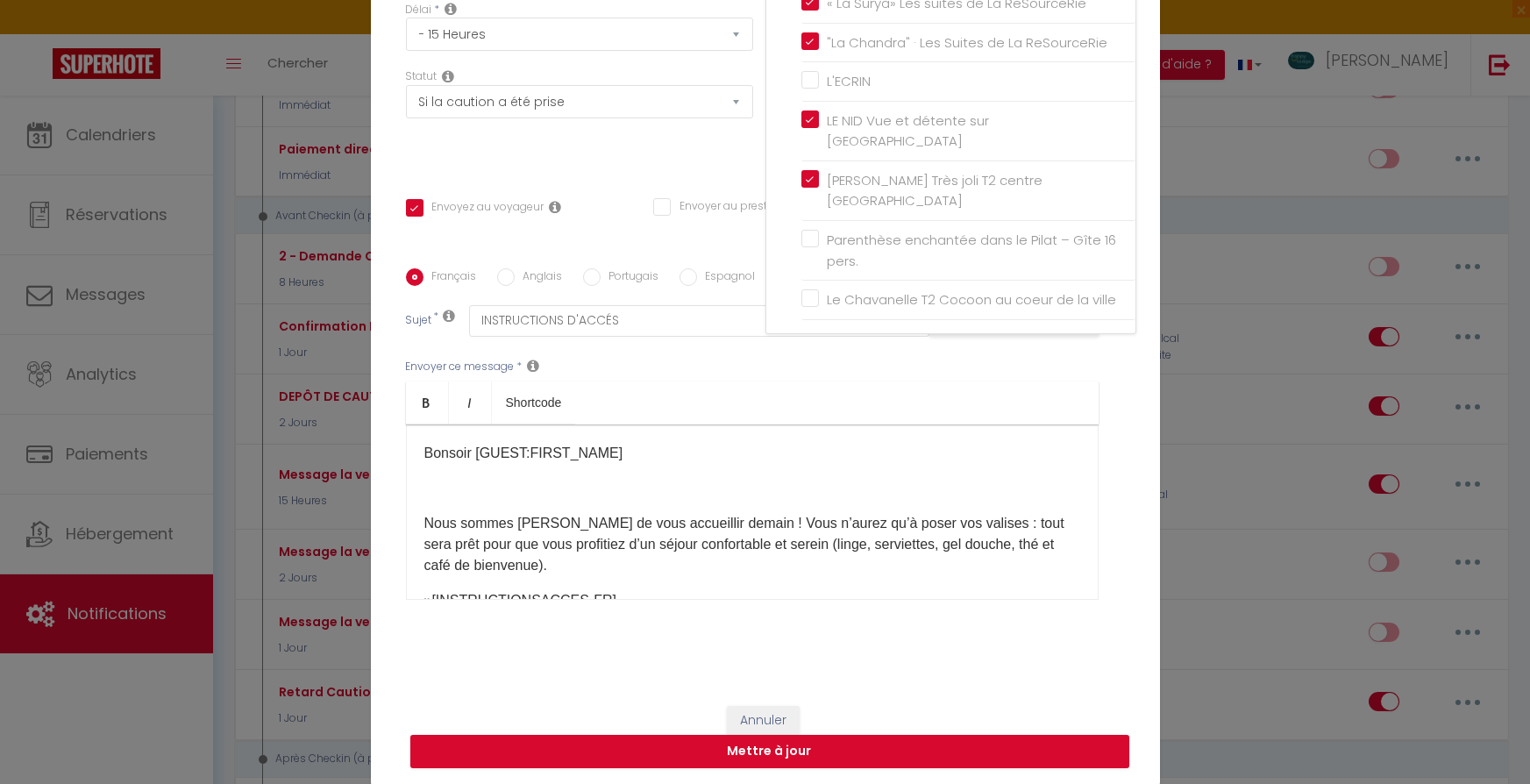
scroll to position [154, 0]
click at [826, 753] on div "Annuler Mettre à jour" at bounding box center [765, 736] width 789 height 98
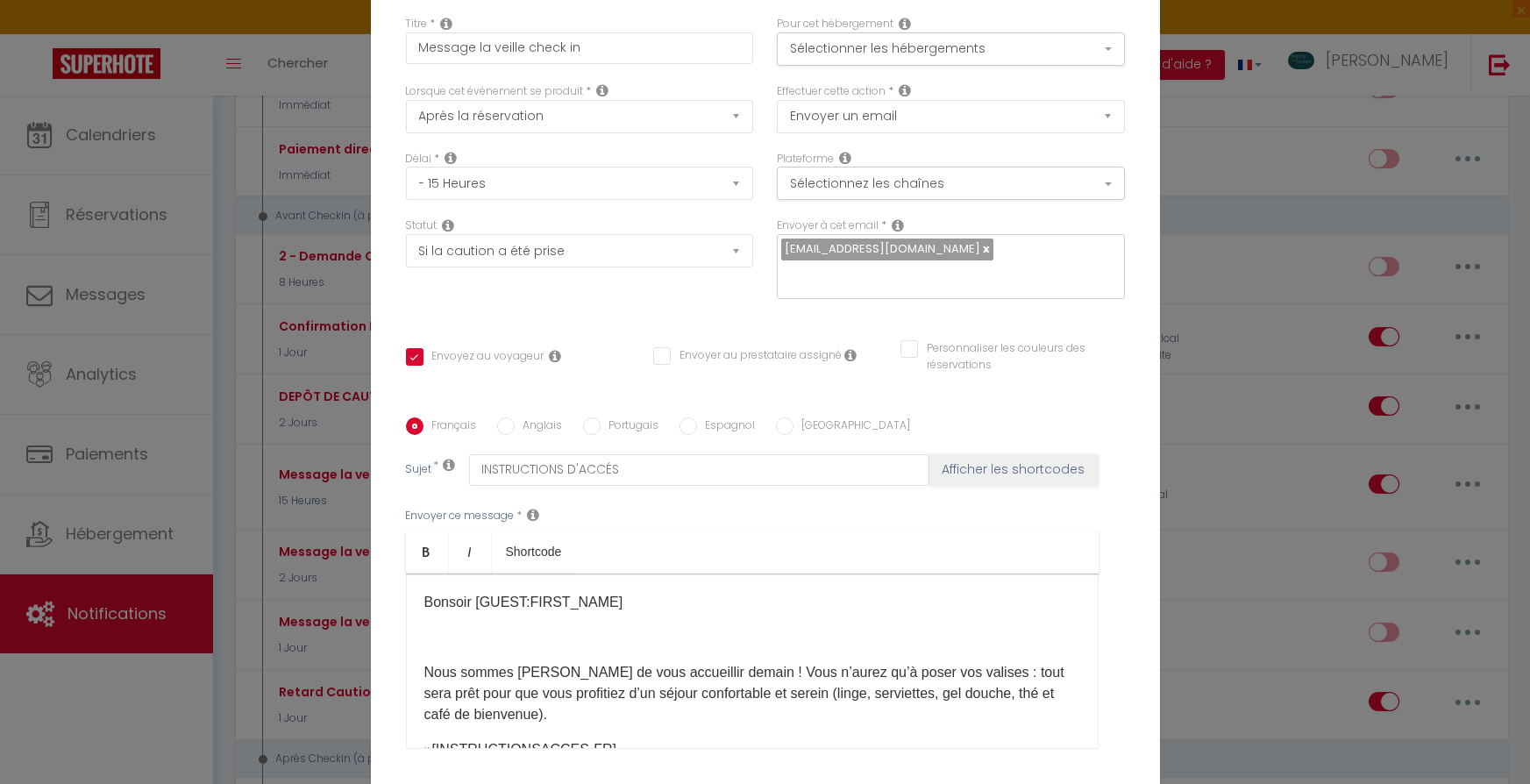
scroll to position [0, 0]
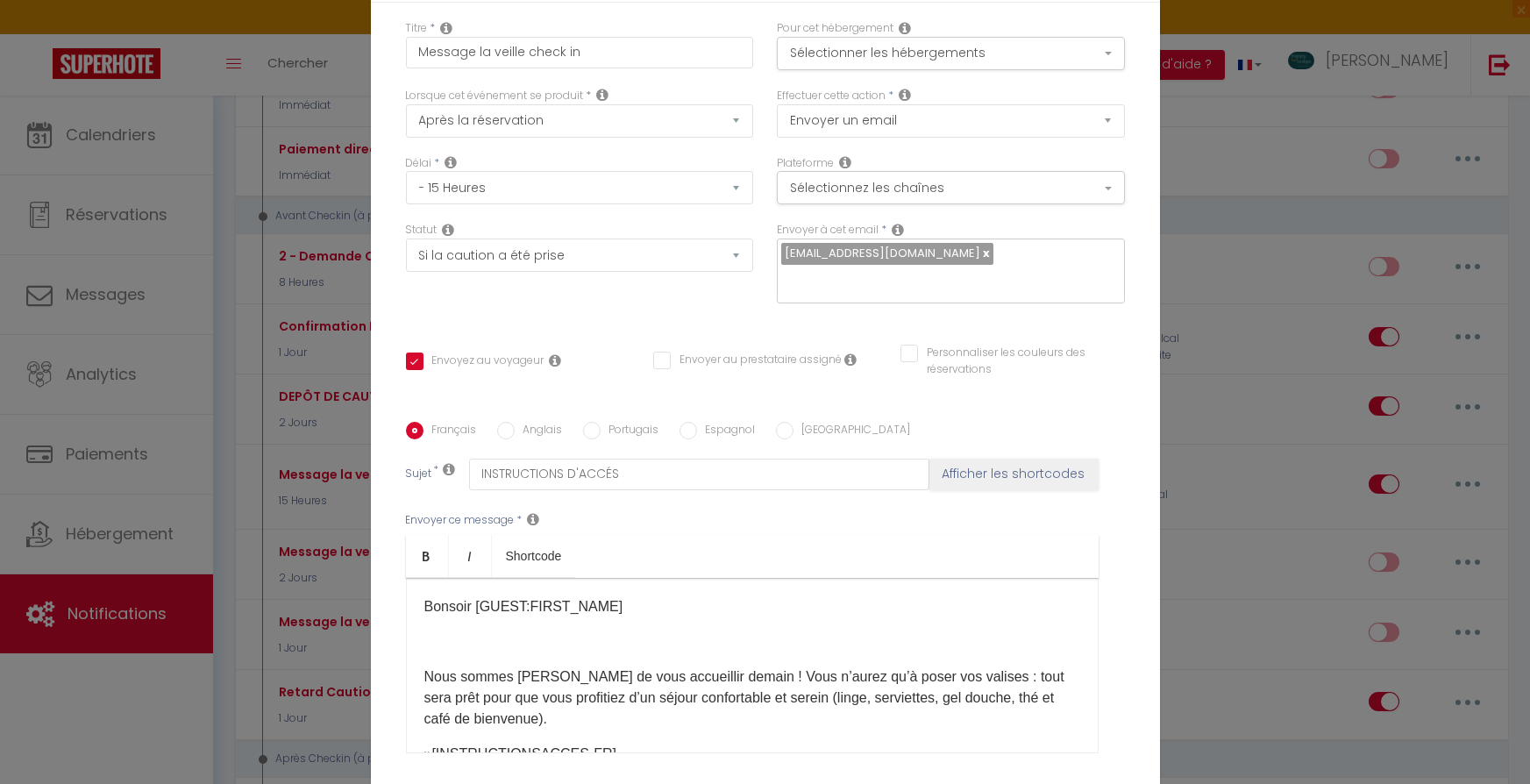
click at [1241, 195] on div "Modifier la notification × Titre * Message la veille check in Pour cet hébergem…" at bounding box center [765, 392] width 1530 height 784
click at [278, 75] on div "Modifier la notification × Titre * Message la veille check in Pour cet hébergem…" at bounding box center [765, 392] width 1530 height 784
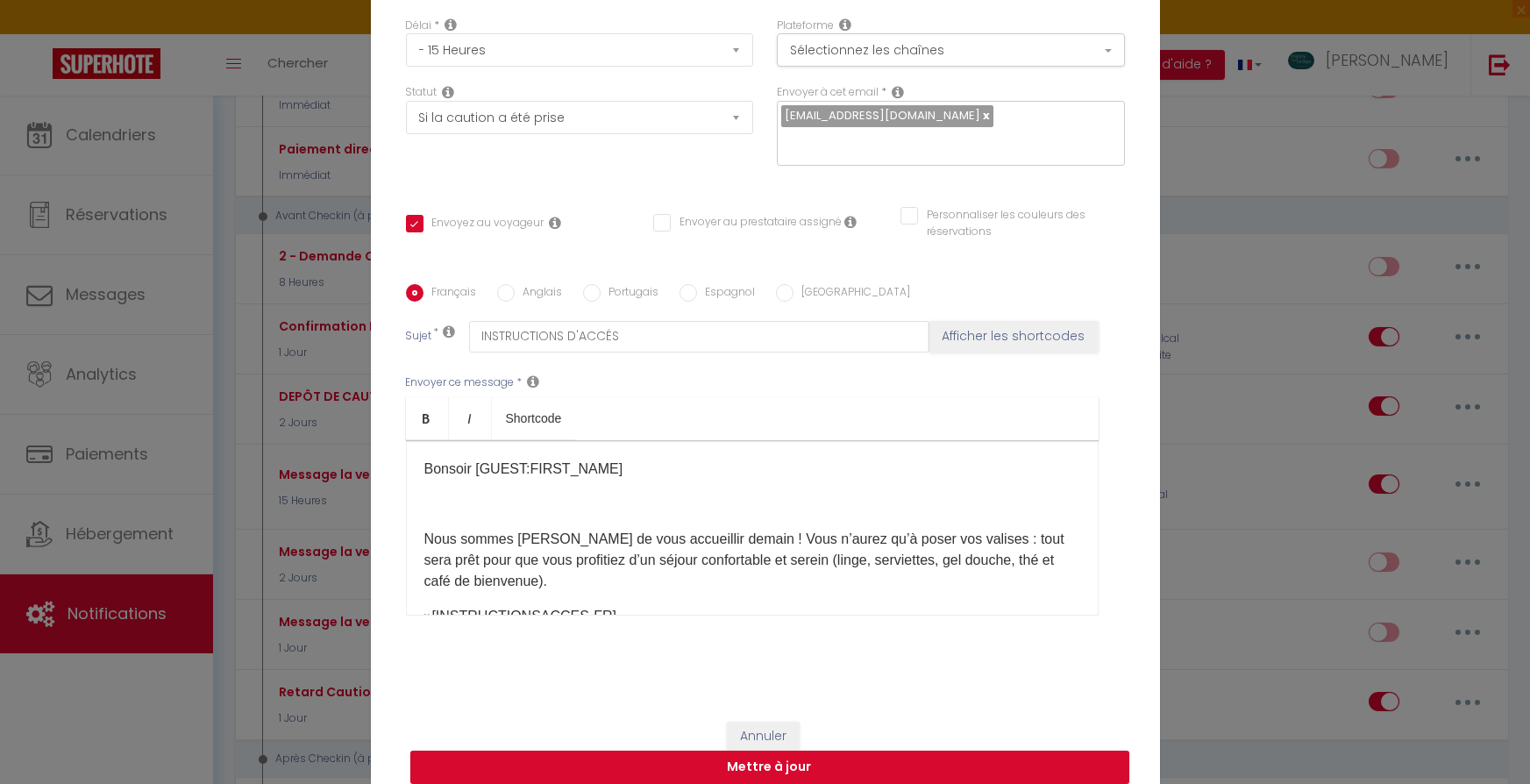
scroll to position [154, 0]
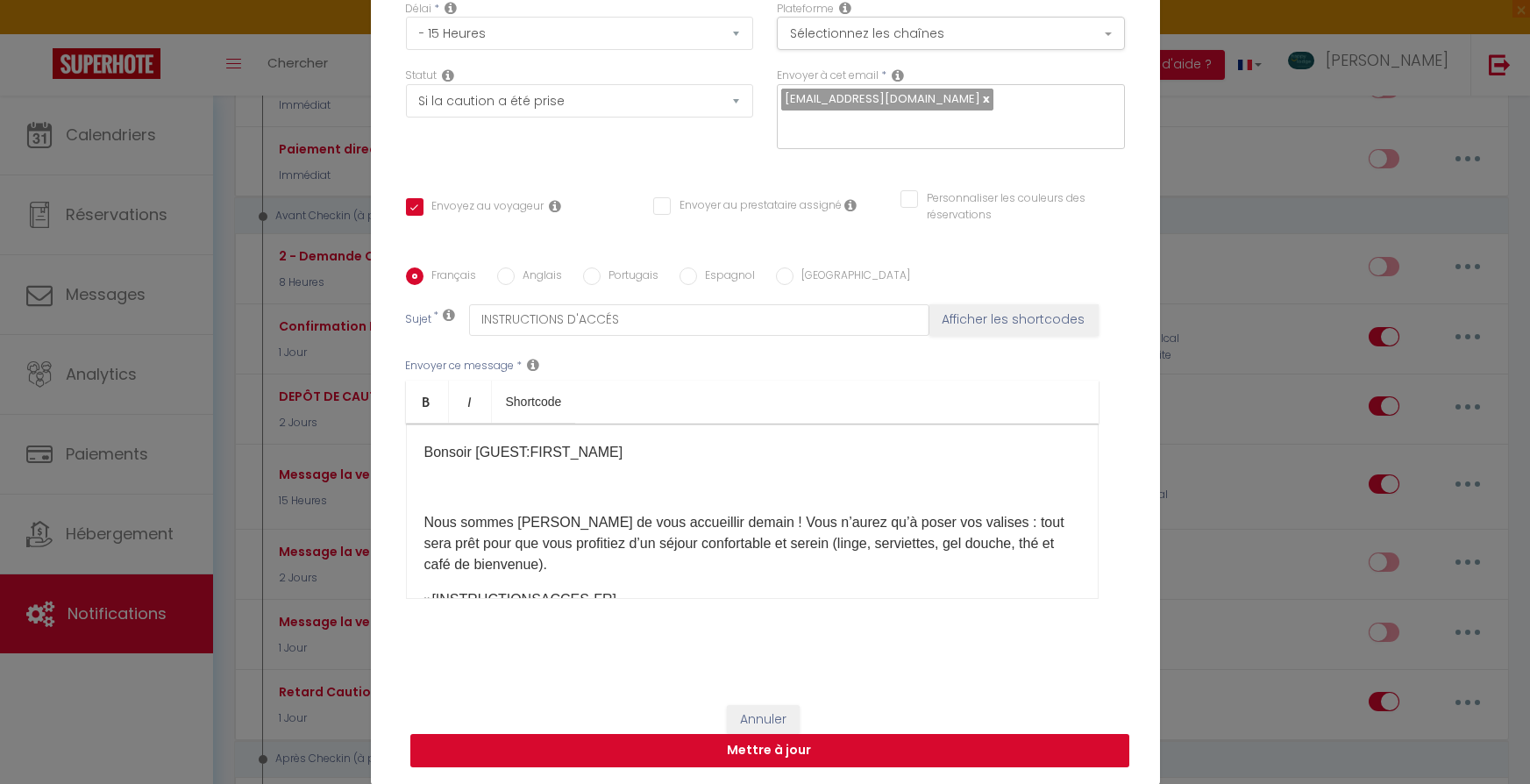
click at [806, 753] on button "Mettre à jour" at bounding box center [770, 750] width 719 height 33
checkbox input "true"
checkbox input "false"
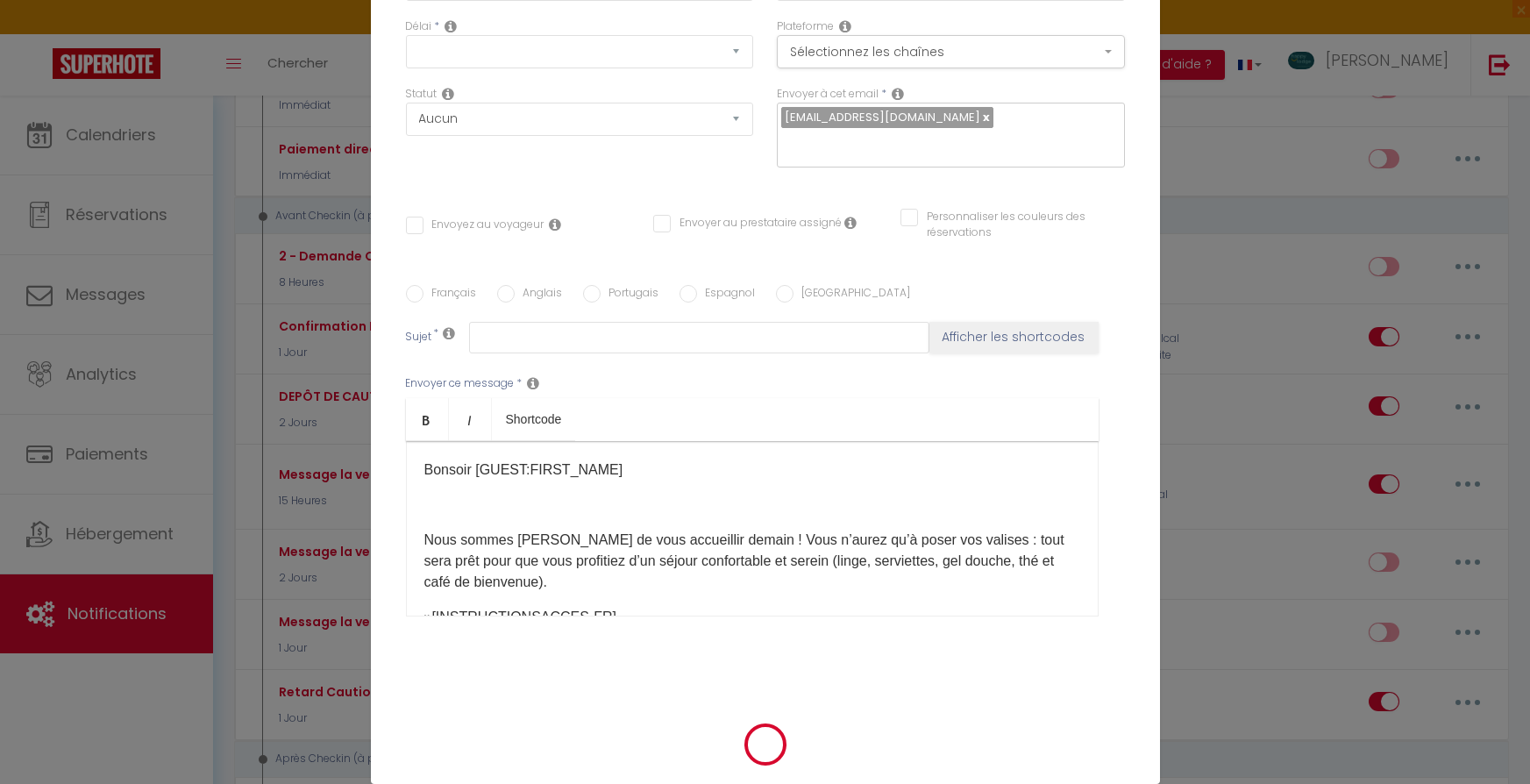
scroll to position [0, 0]
